Goal: Task Accomplishment & Management: Manage account settings

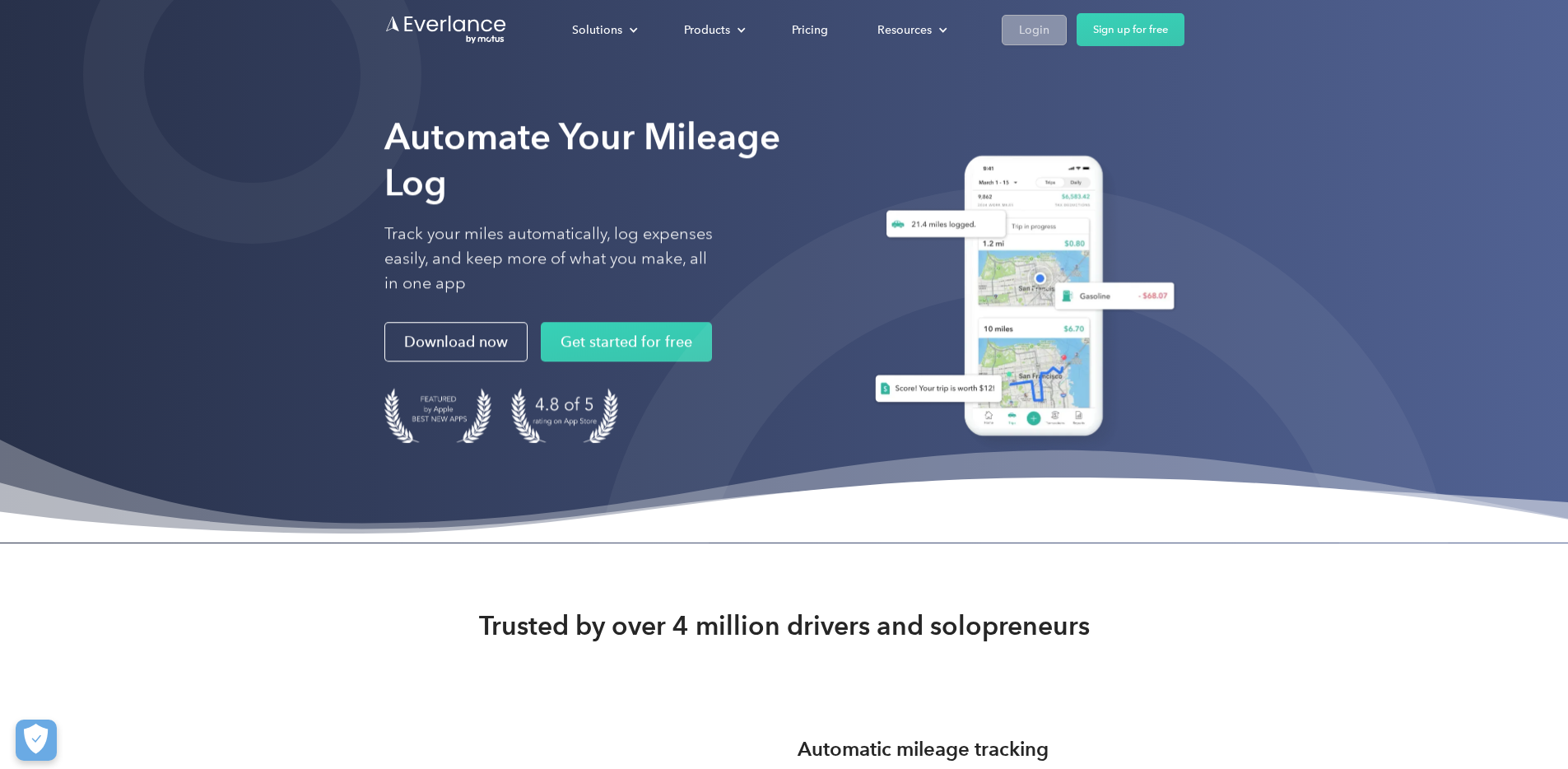
click at [1050, 29] on div "Login" at bounding box center [1034, 30] width 30 height 21
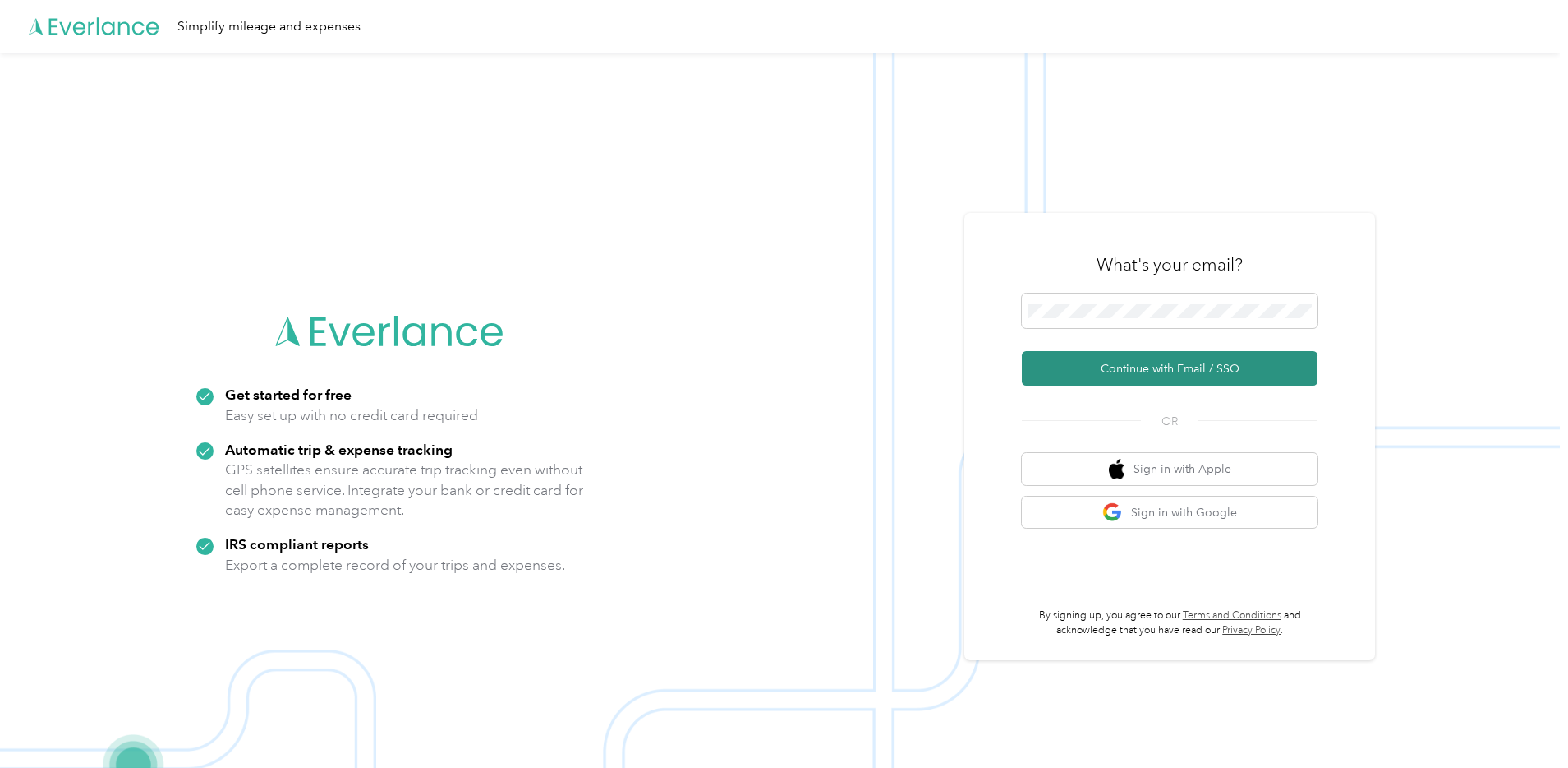
click at [1183, 363] on button "Continue with Email / SSO" at bounding box center [1169, 368] width 295 height 35
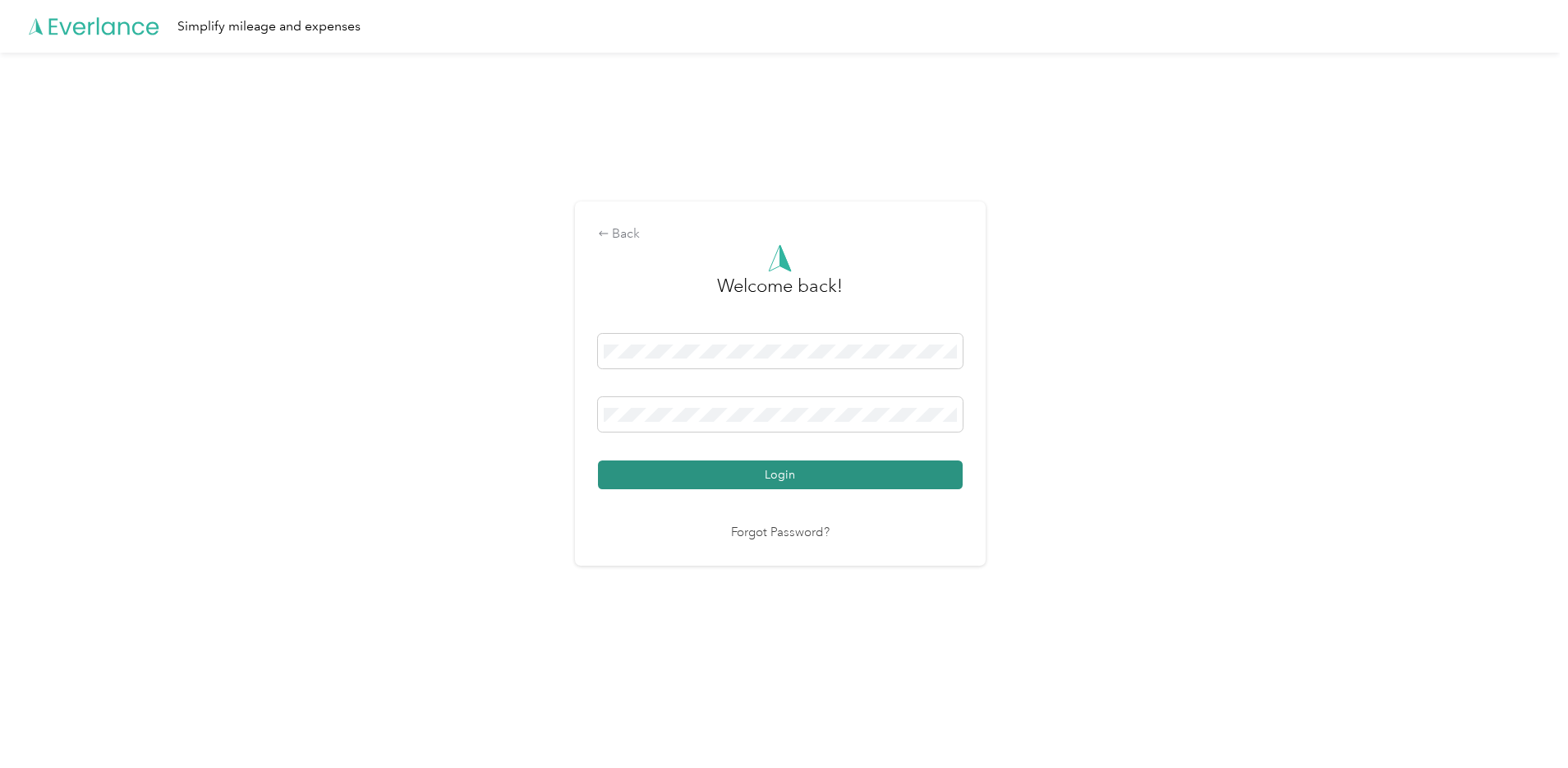
click at [774, 476] on button "Login" at bounding box center [781, 474] width 364 height 29
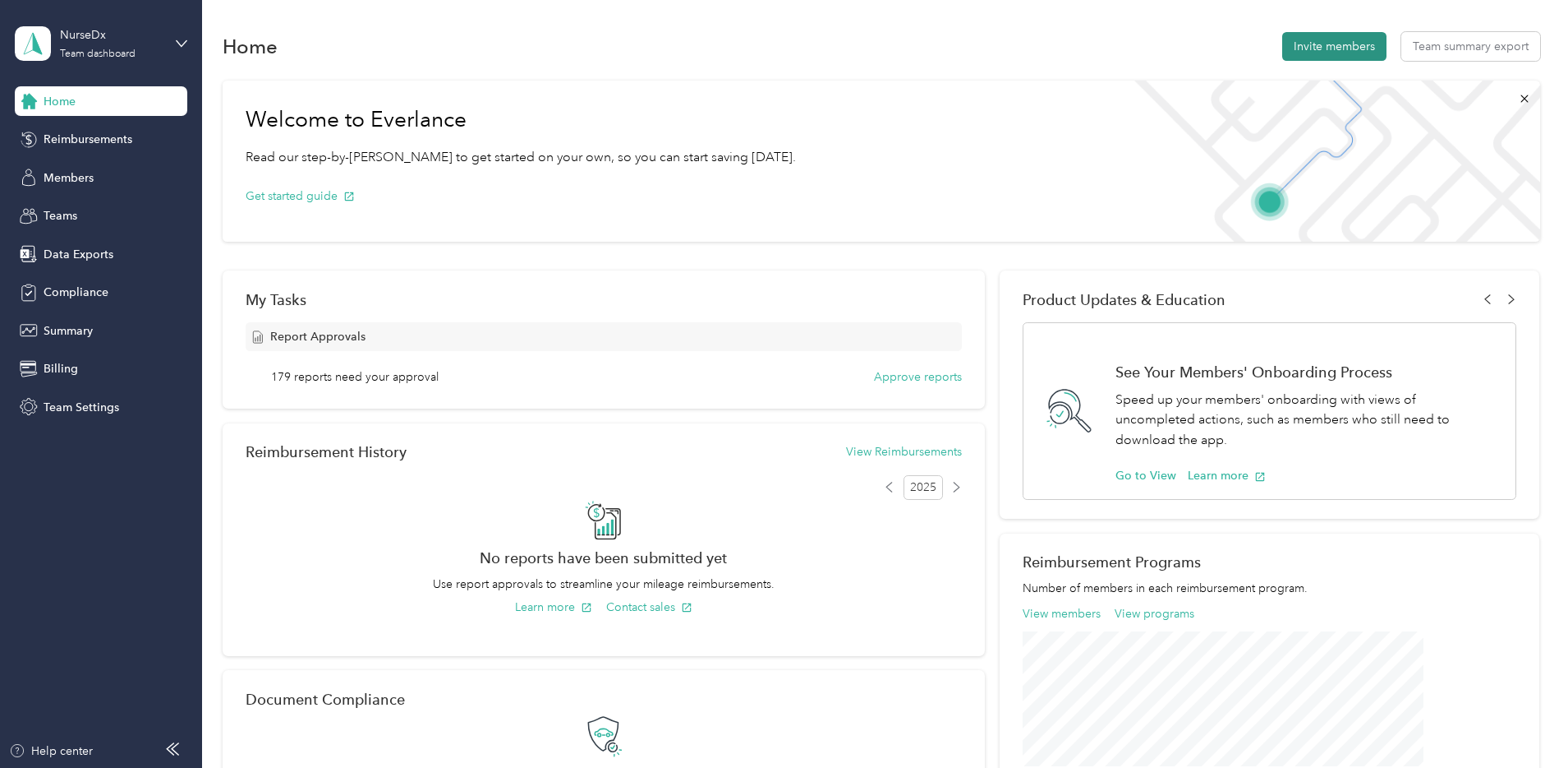
click at [1282, 43] on button "Invite members" at bounding box center [1334, 46] width 104 height 29
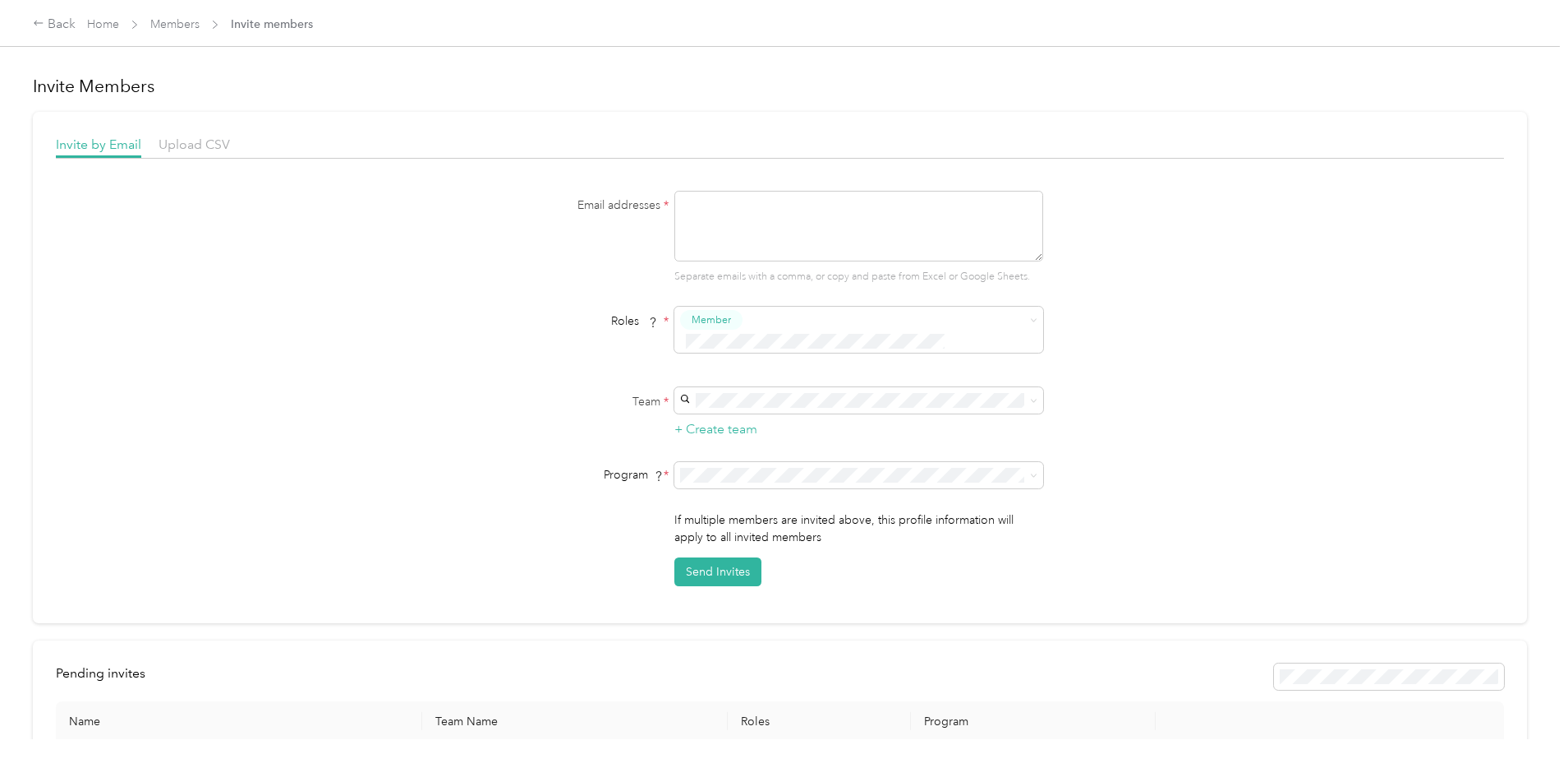
click at [764, 206] on textarea at bounding box center [858, 226] width 369 height 71
type textarea "[PERSON_NAME][EMAIL_ADDRESS][PERSON_NAME][DOMAIN_NAME]"
click at [714, 319] on span "Member" at bounding box center [711, 319] width 40 height 15
click at [705, 350] on button "Member" at bounding box center [715, 350] width 62 height 21
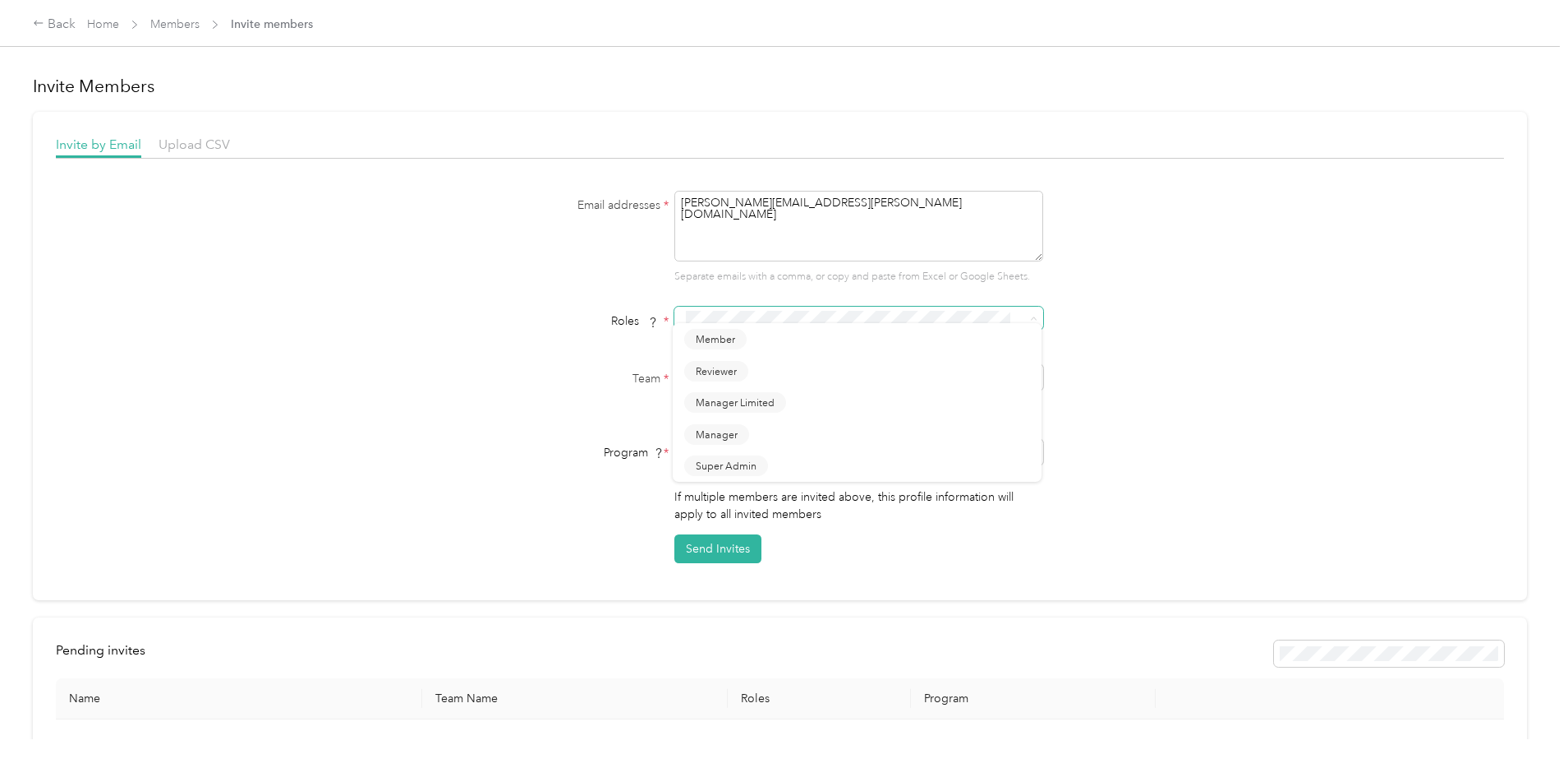
click at [727, 307] on span at bounding box center [858, 318] width 369 height 23
drag, startPoint x: 717, startPoint y: 346, endPoint x: 733, endPoint y: 353, distance: 17.5
click at [717, 346] on span "Member" at bounding box center [716, 346] width 40 height 15
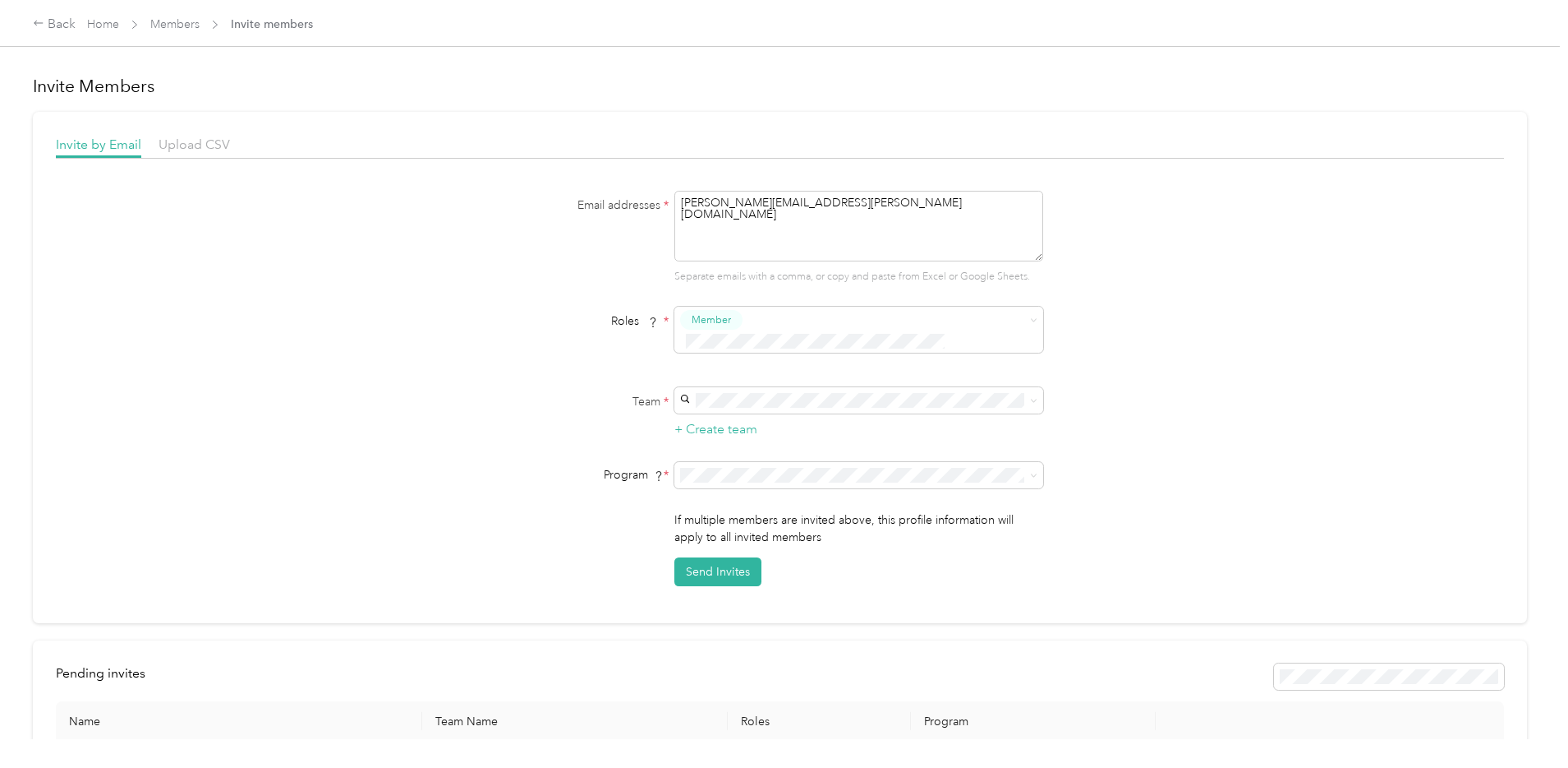
click at [721, 456] on div "NurseDx (Main organization) [PERSON_NAME][EMAIL_ADDRESS][DOMAIN_NAME] +1 more" at bounding box center [857, 465] width 345 height 38
drag, startPoint x: 731, startPoint y: 513, endPoint x: 763, endPoint y: 508, distance: 32.4
click at [731, 514] on div "CPM Program (CPM)" at bounding box center [847, 512] width 327 height 17
click at [711, 557] on button "Send Invites" at bounding box center [718, 571] width 87 height 29
drag, startPoint x: 989, startPoint y: 27, endPoint x: 879, endPoint y: 25, distance: 110.0
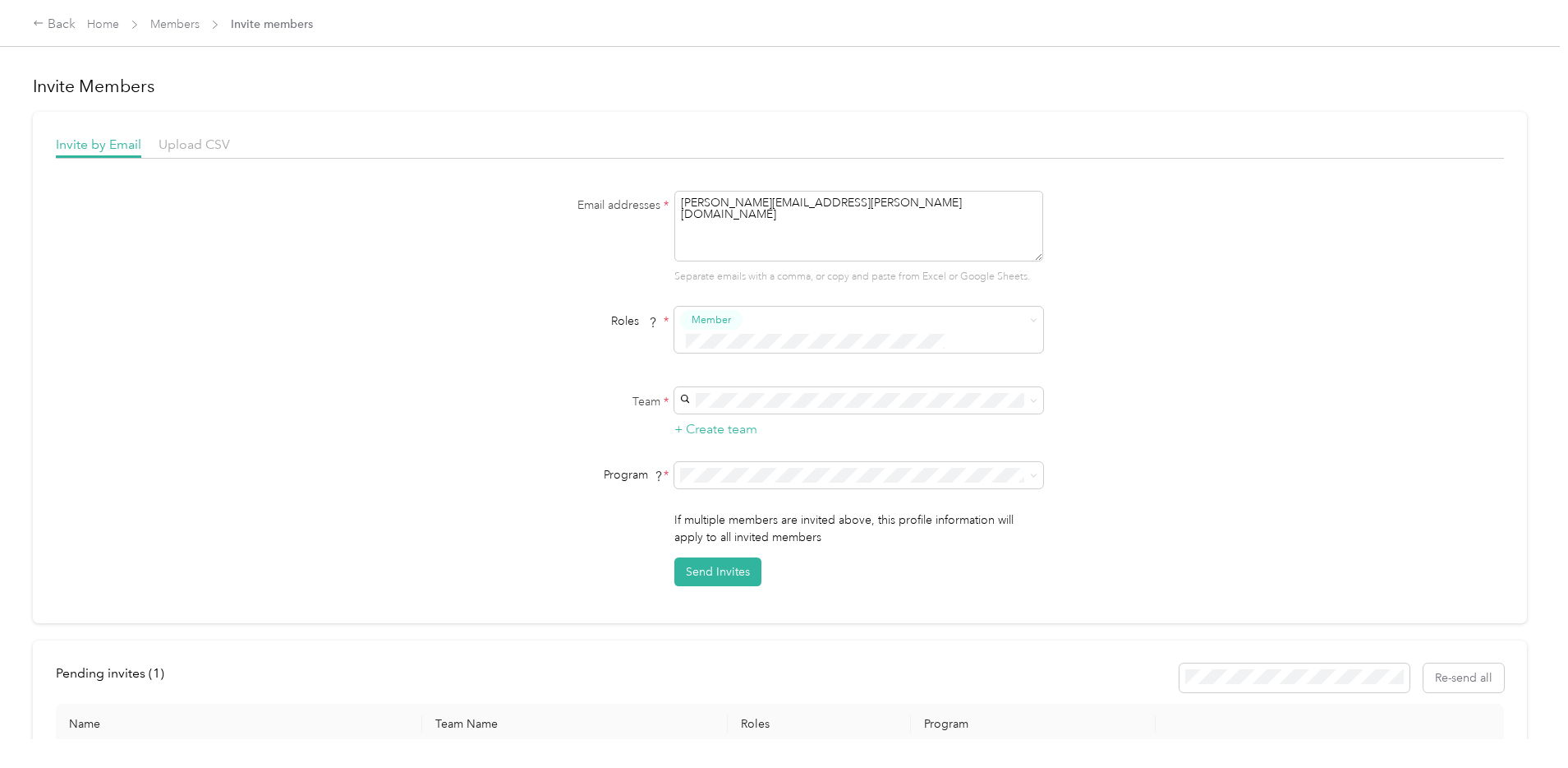
click at [988, 27] on div "Back Home Members Invite members" at bounding box center [784, 22] width 1568 height 46
